Goal: Information Seeking & Learning: Learn about a topic

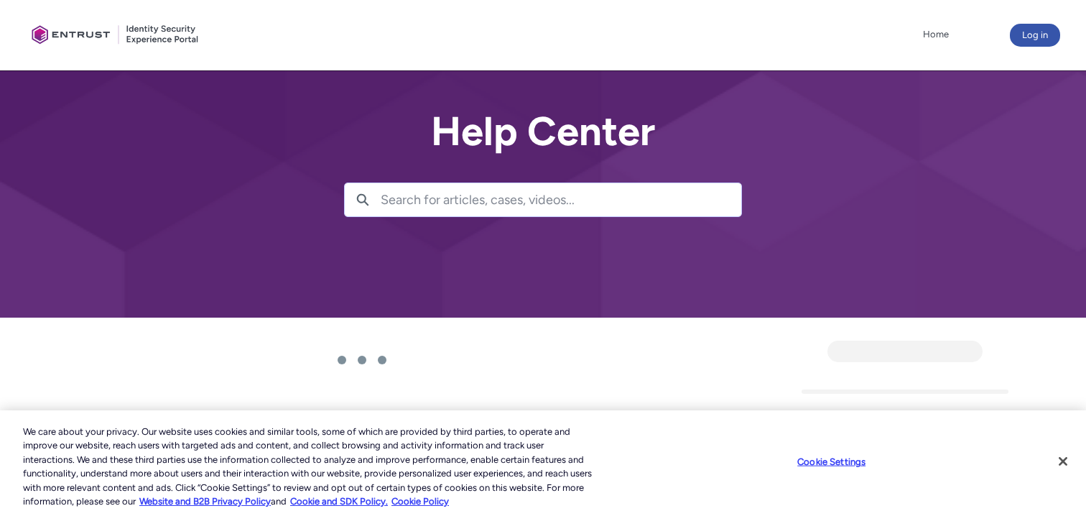
click at [319, 24] on ul "Home More" at bounding box center [593, 35] width 718 height 22
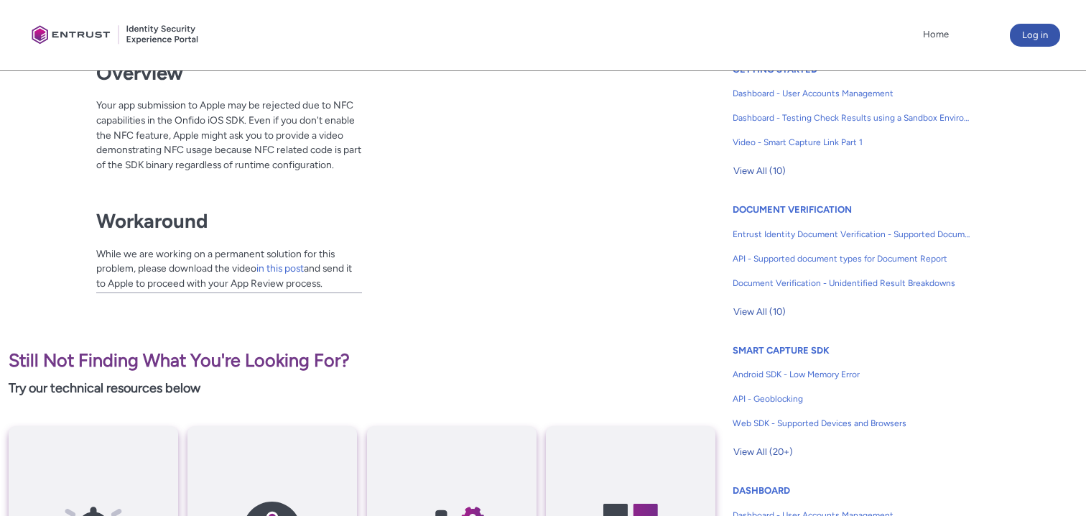
scroll to position [384, 0]
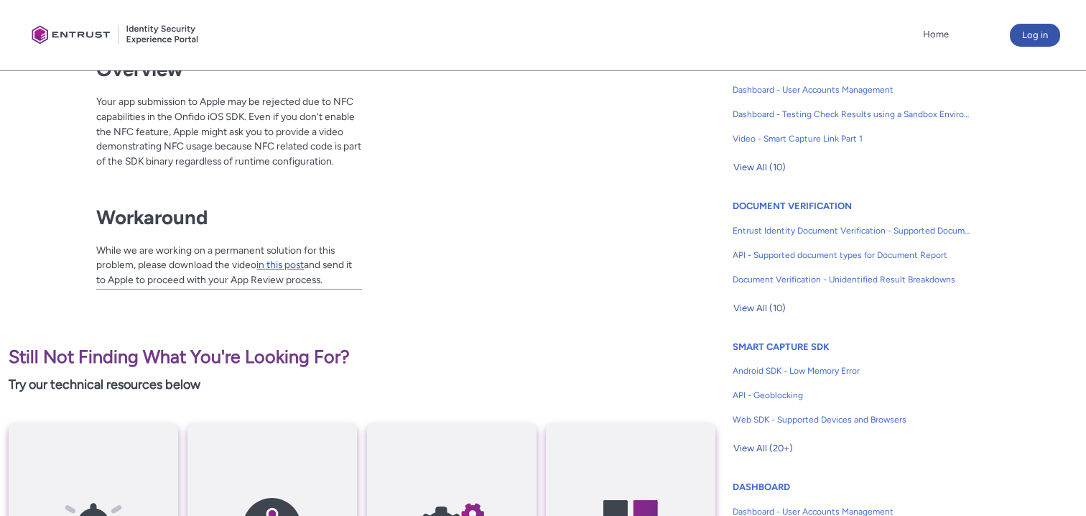
click at [281, 265] on link "in this post" at bounding box center [279, 263] width 47 height 11
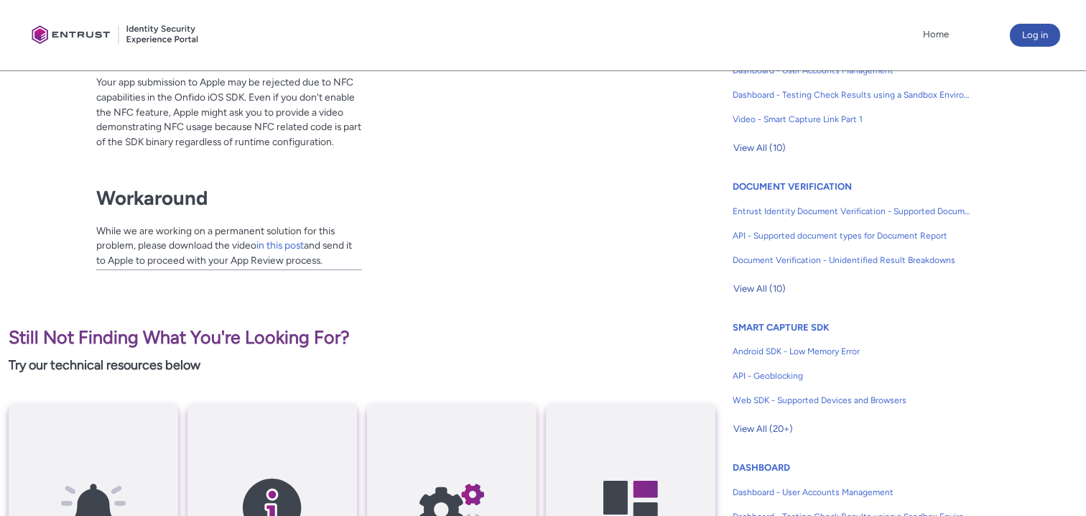
scroll to position [408, 0]
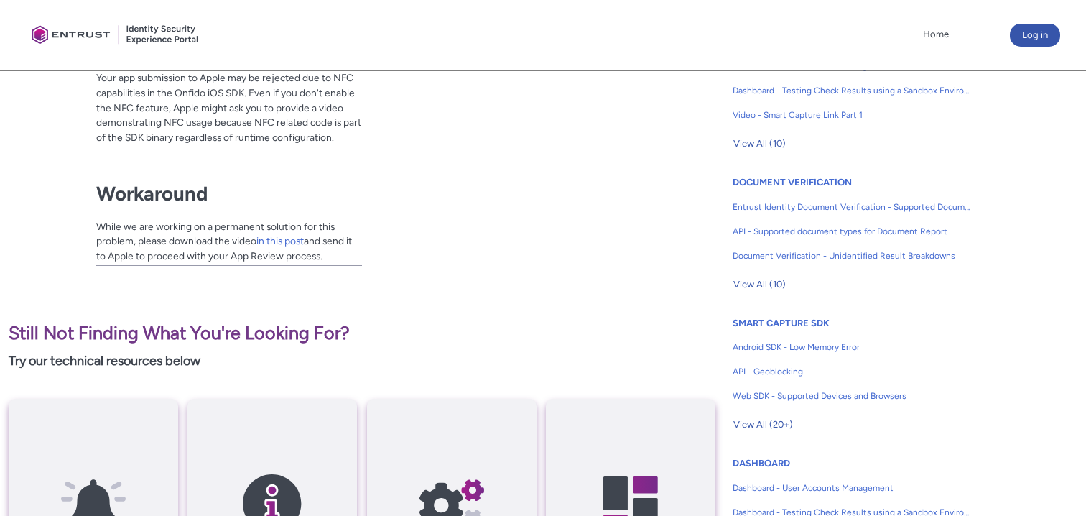
click at [379, 125] on div at bounding box center [495, 133] width 266 height 254
click at [279, 240] on link "in this post" at bounding box center [279, 240] width 47 height 11
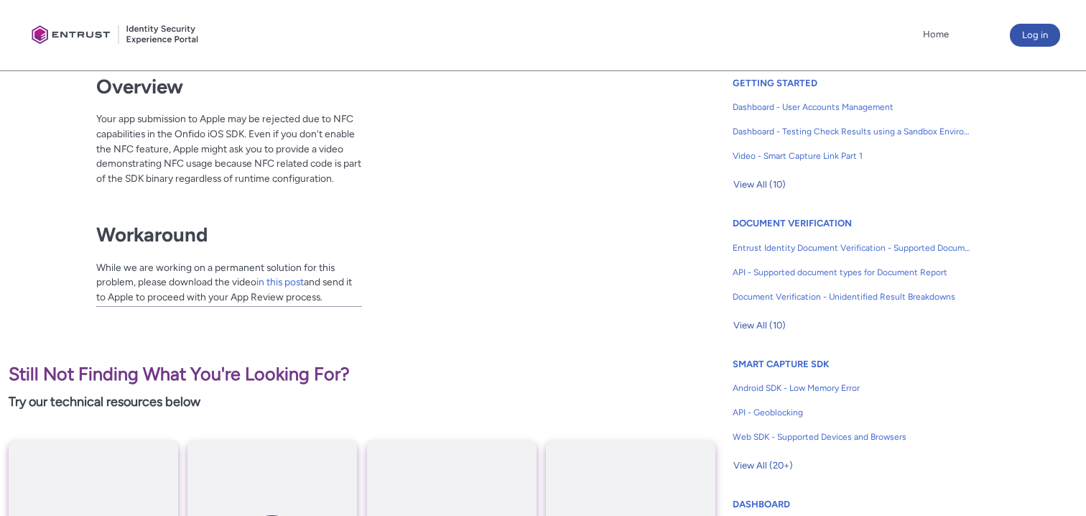
scroll to position [369, 0]
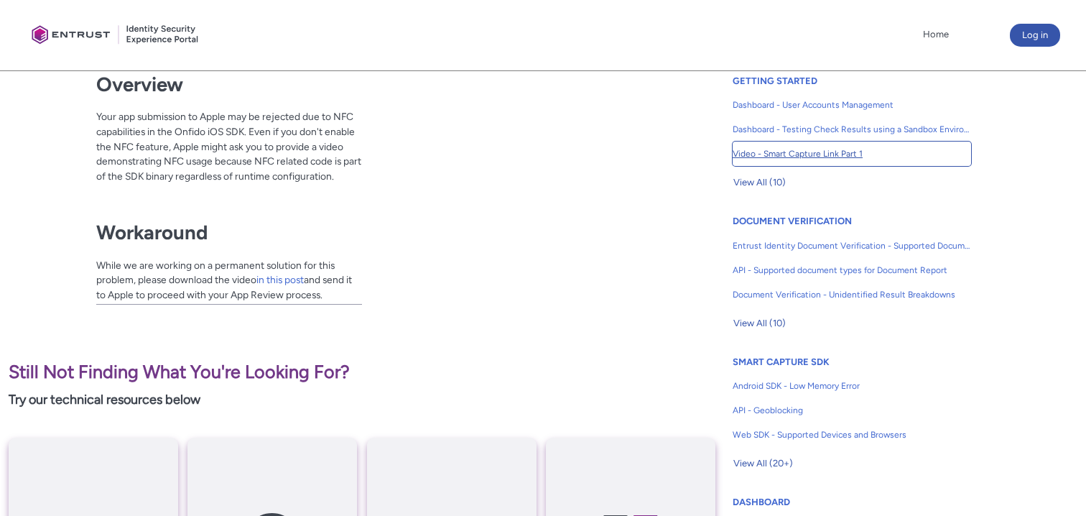
click at [798, 152] on span "Video - Smart Capture Link Part 1" at bounding box center [851, 153] width 238 height 13
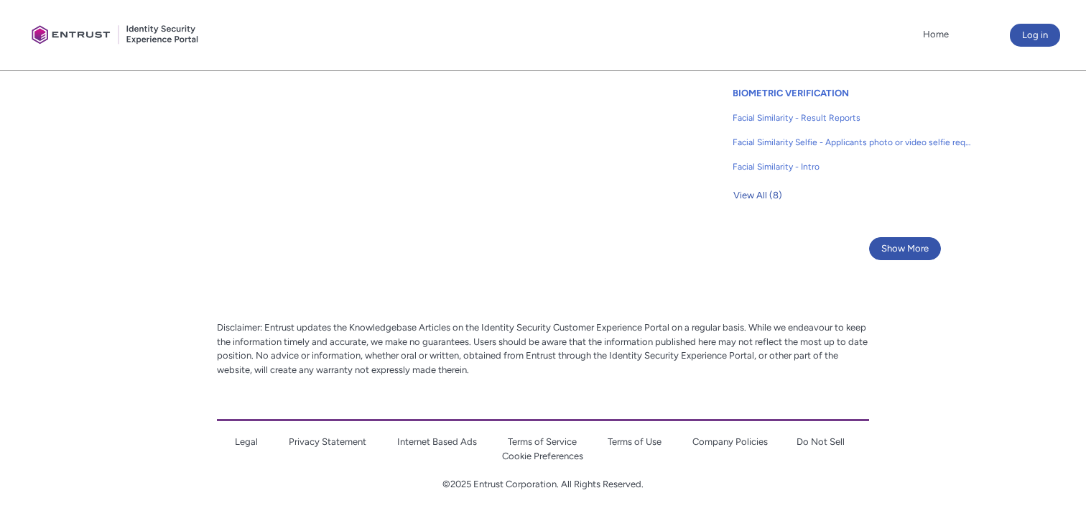
scroll to position [1061, 0]
